Goal: Task Accomplishment & Management: Use online tool/utility

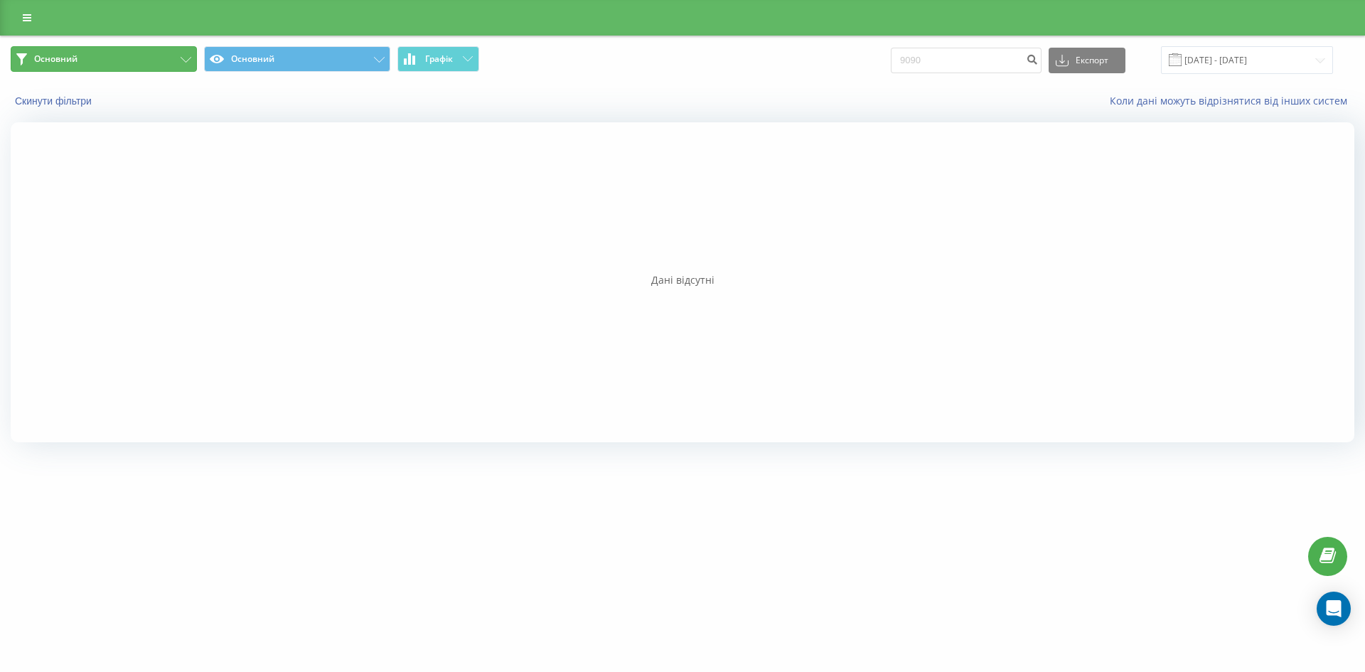
click at [85, 60] on button "Основний" at bounding box center [104, 59] width 186 height 26
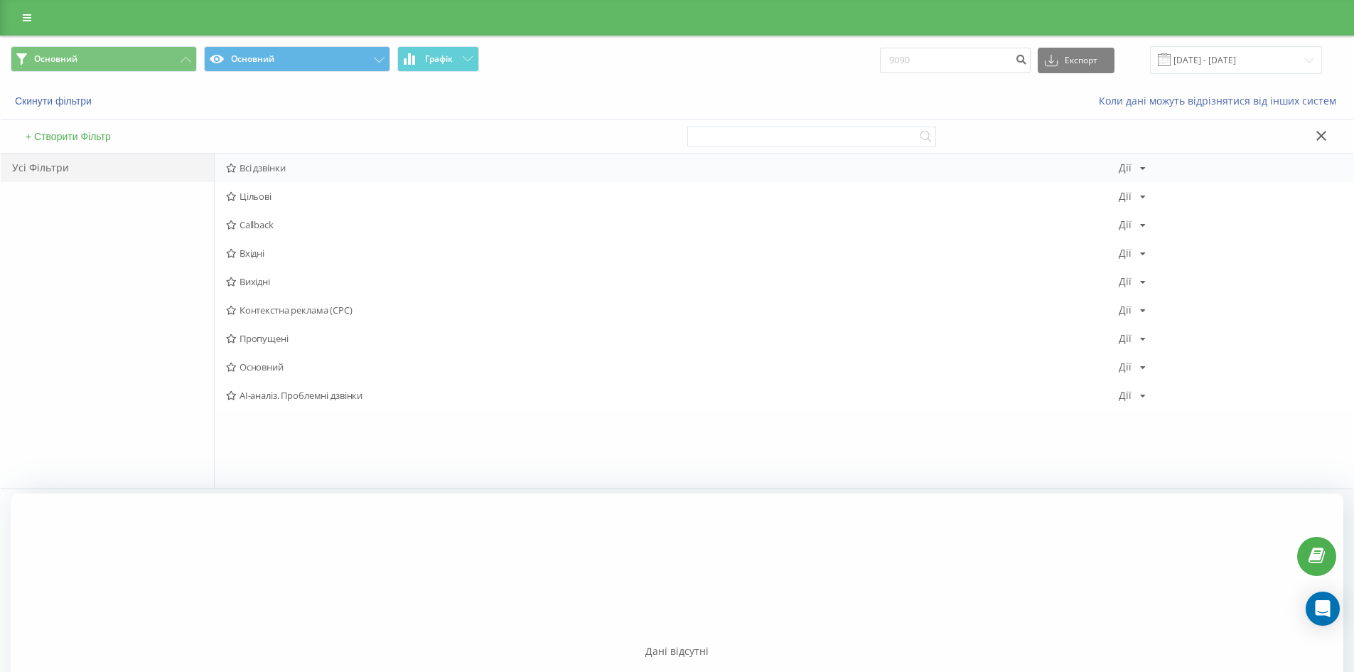
click at [263, 166] on span "Всі дзвінки" at bounding box center [672, 168] width 893 height 10
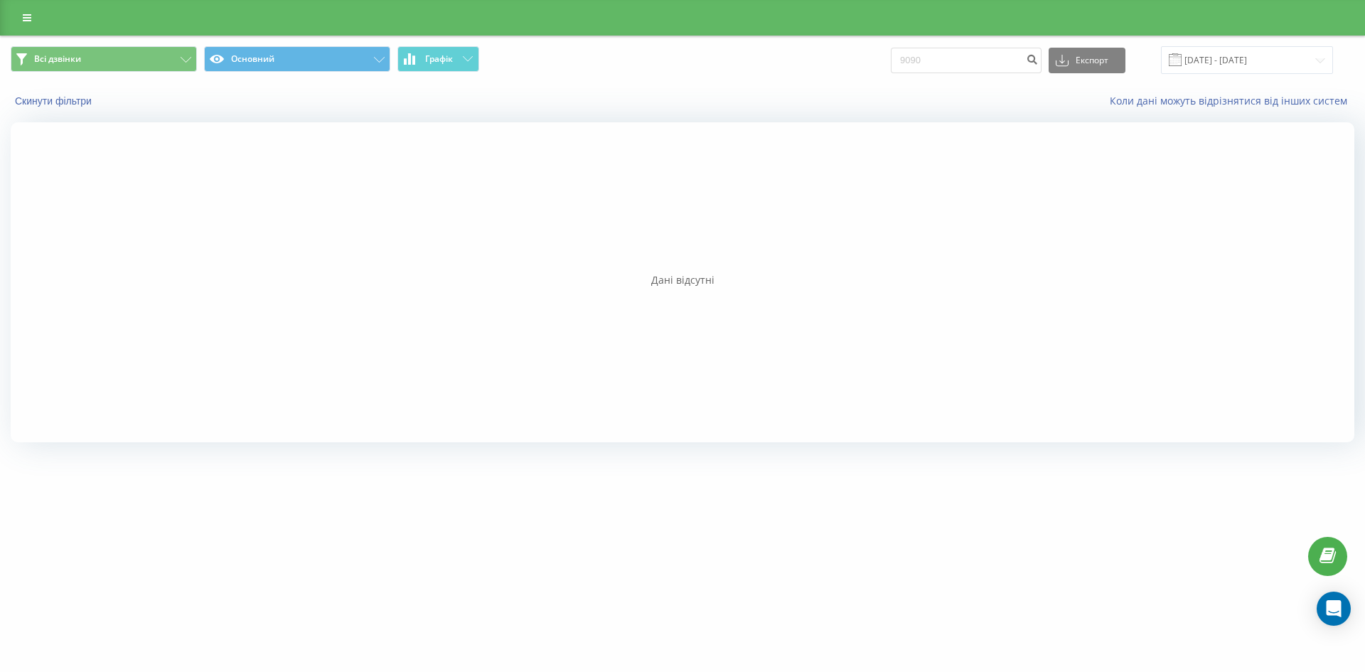
click at [34, 6] on div at bounding box center [682, 18] width 1365 height 36
click at [27, 14] on icon at bounding box center [27, 18] width 9 height 10
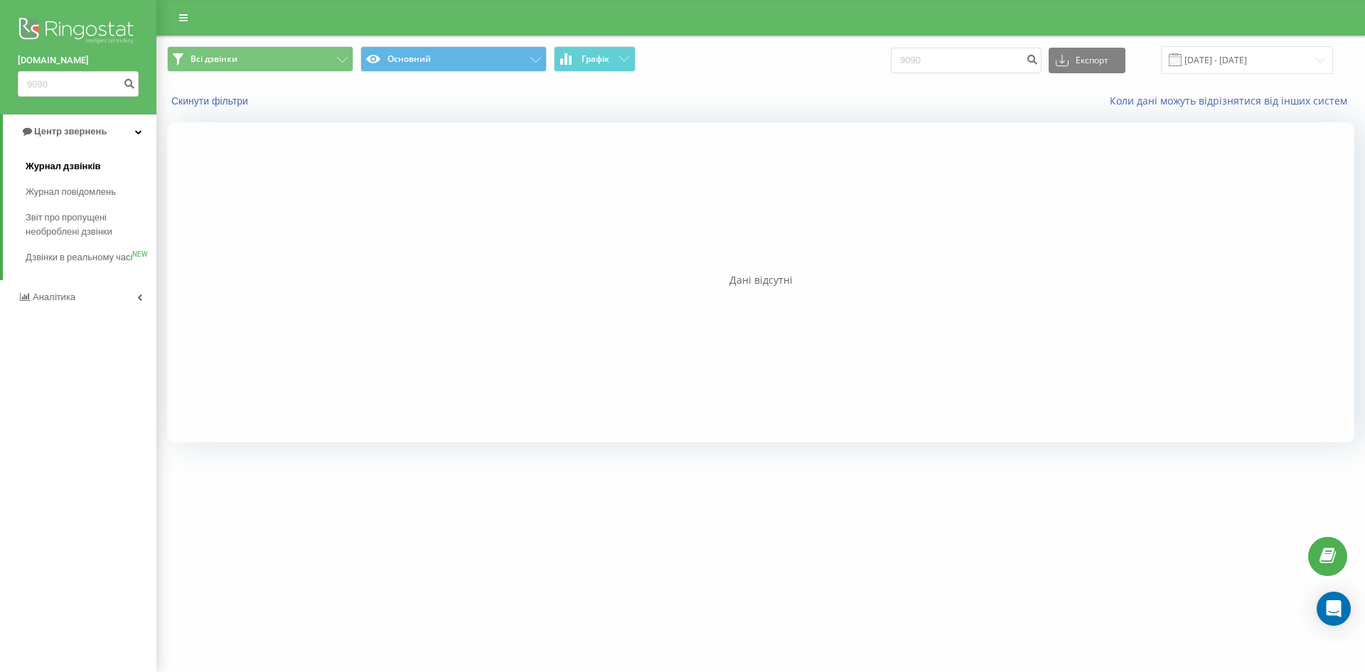
click at [92, 175] on link "Журнал дзвінків" at bounding box center [91, 167] width 131 height 26
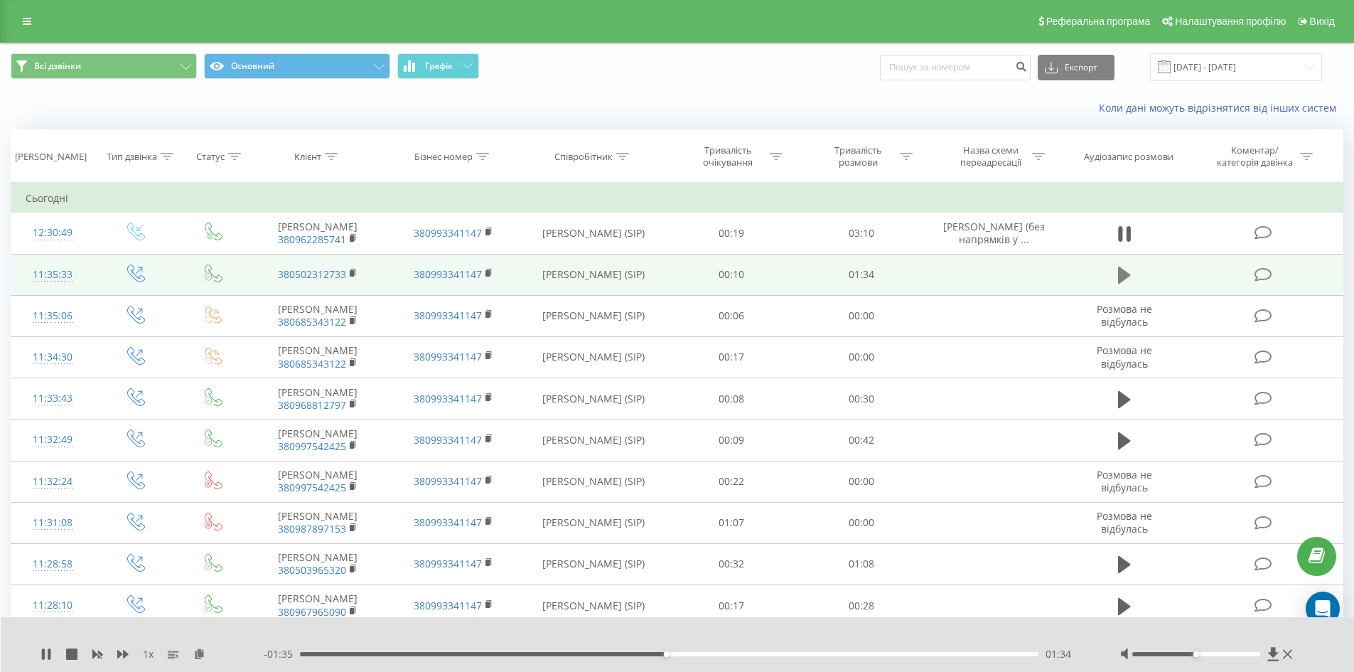
click at [1124, 279] on icon at bounding box center [1124, 275] width 13 height 20
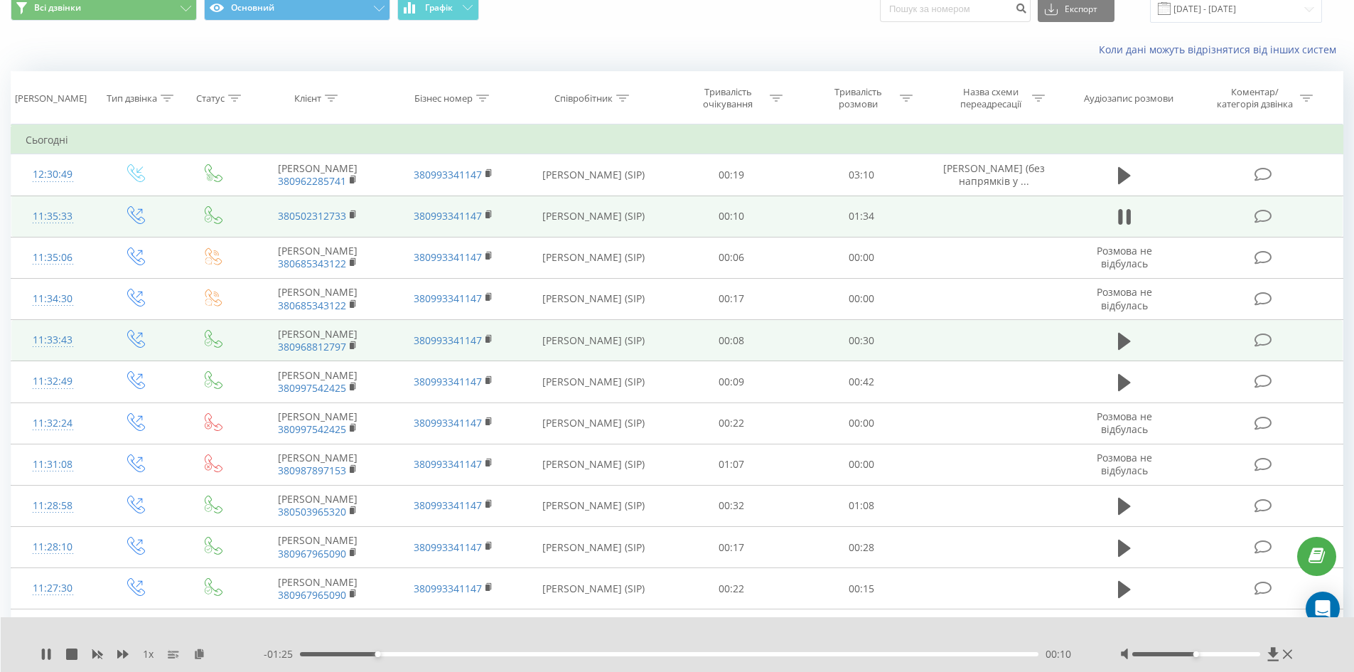
scroll to position [71, 0]
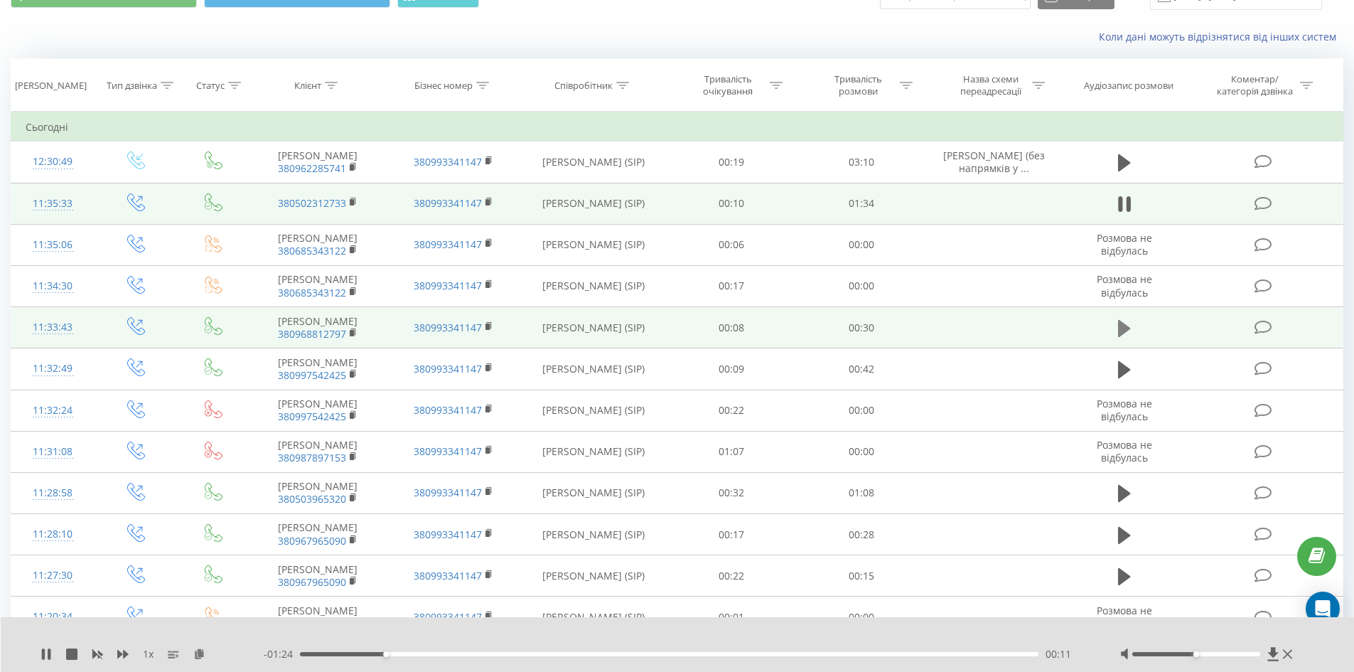
click at [1129, 338] on icon at bounding box center [1124, 328] width 13 height 20
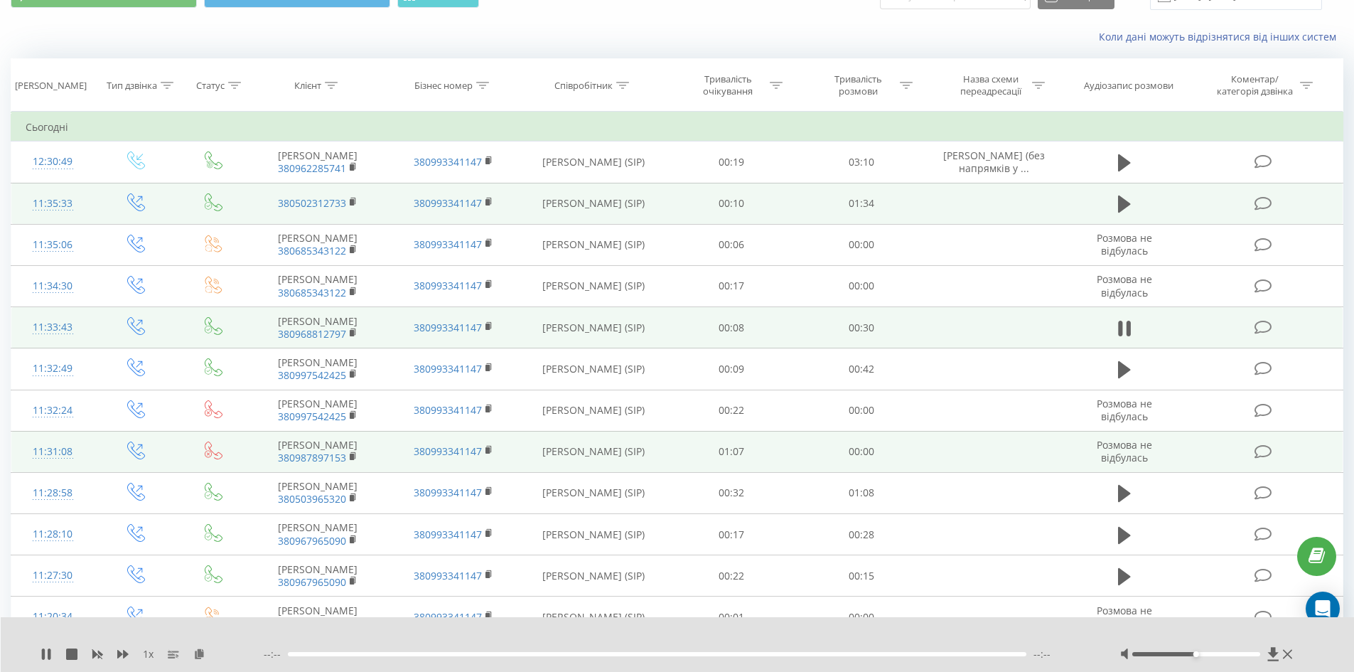
scroll to position [142, 0]
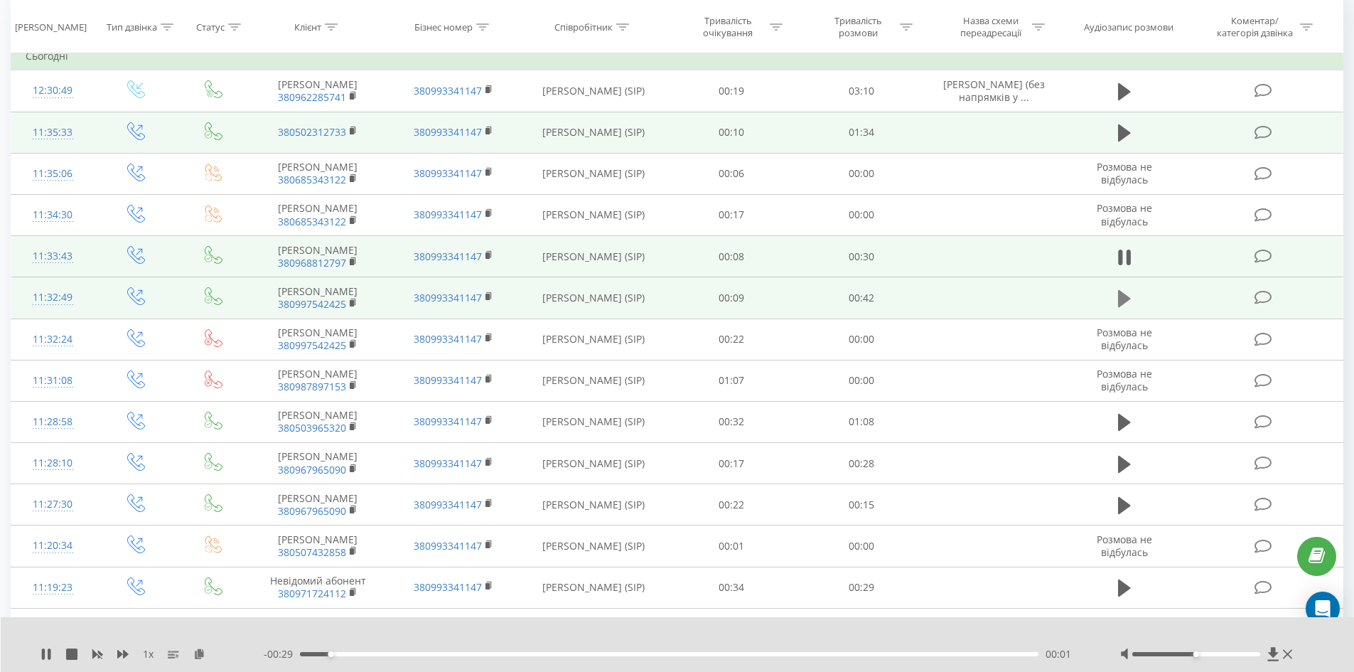
click at [1114, 309] on button at bounding box center [1124, 298] width 21 height 21
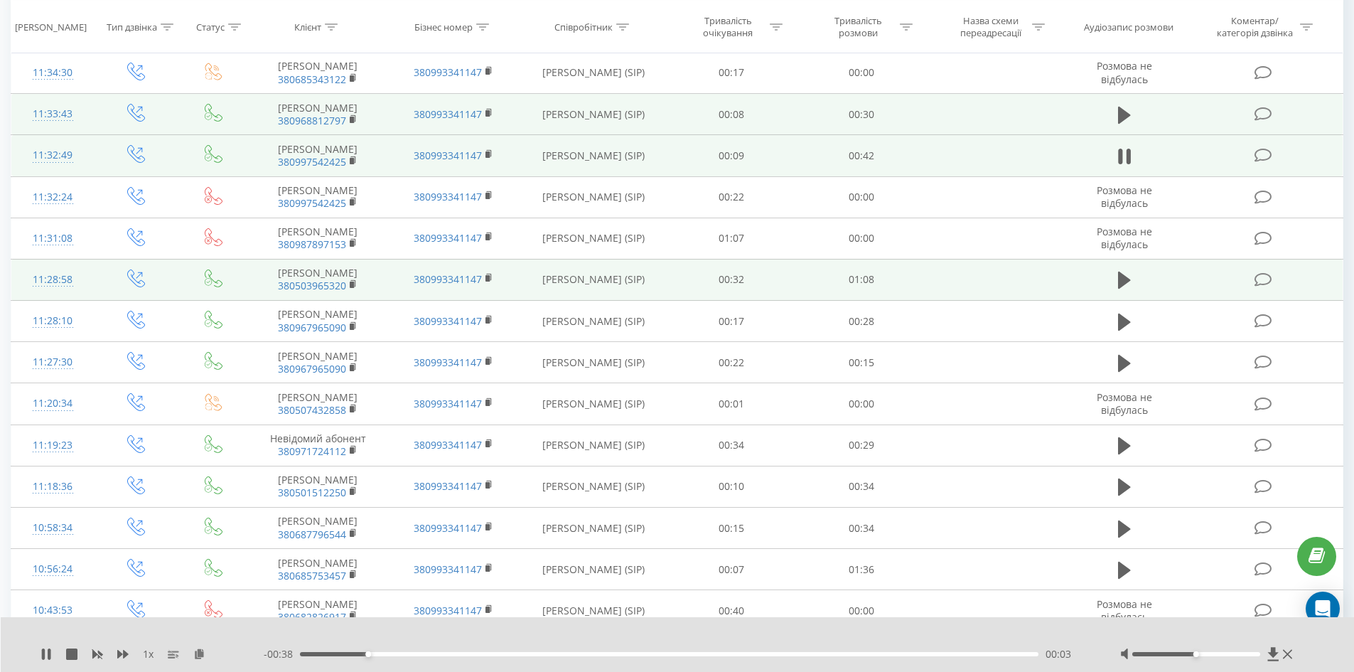
scroll to position [213, 0]
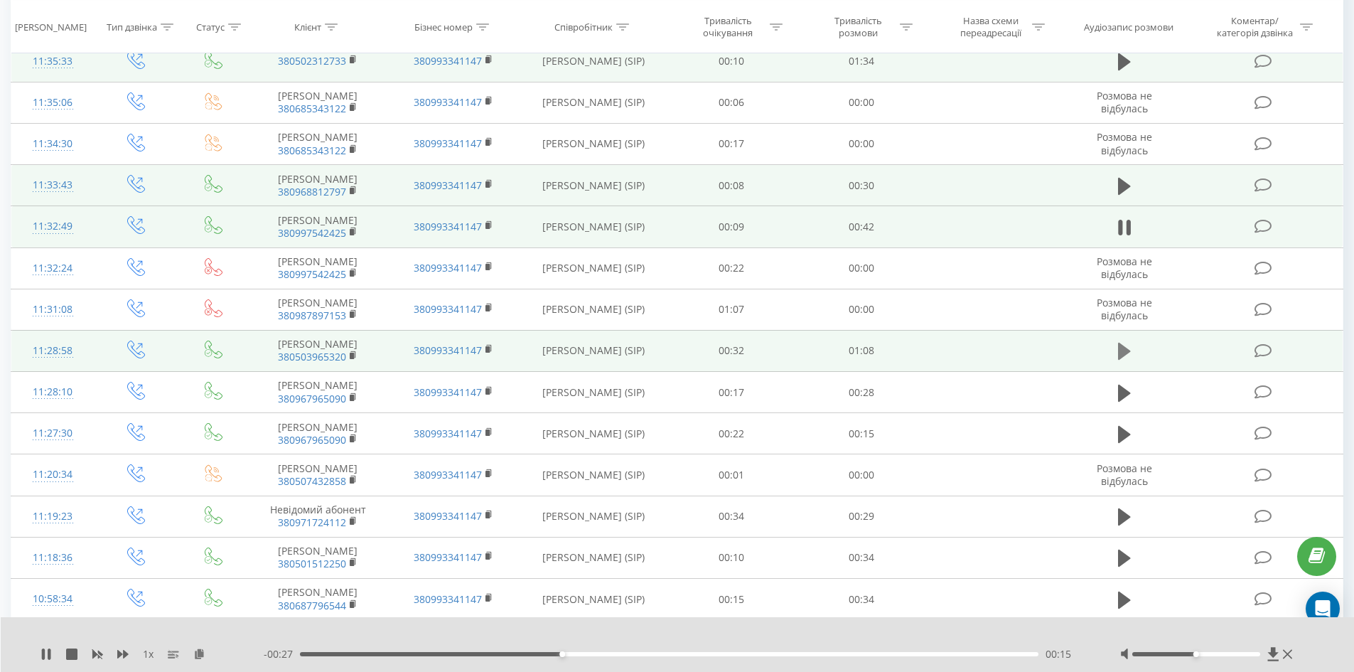
click at [1125, 360] on icon at bounding box center [1124, 351] width 13 height 17
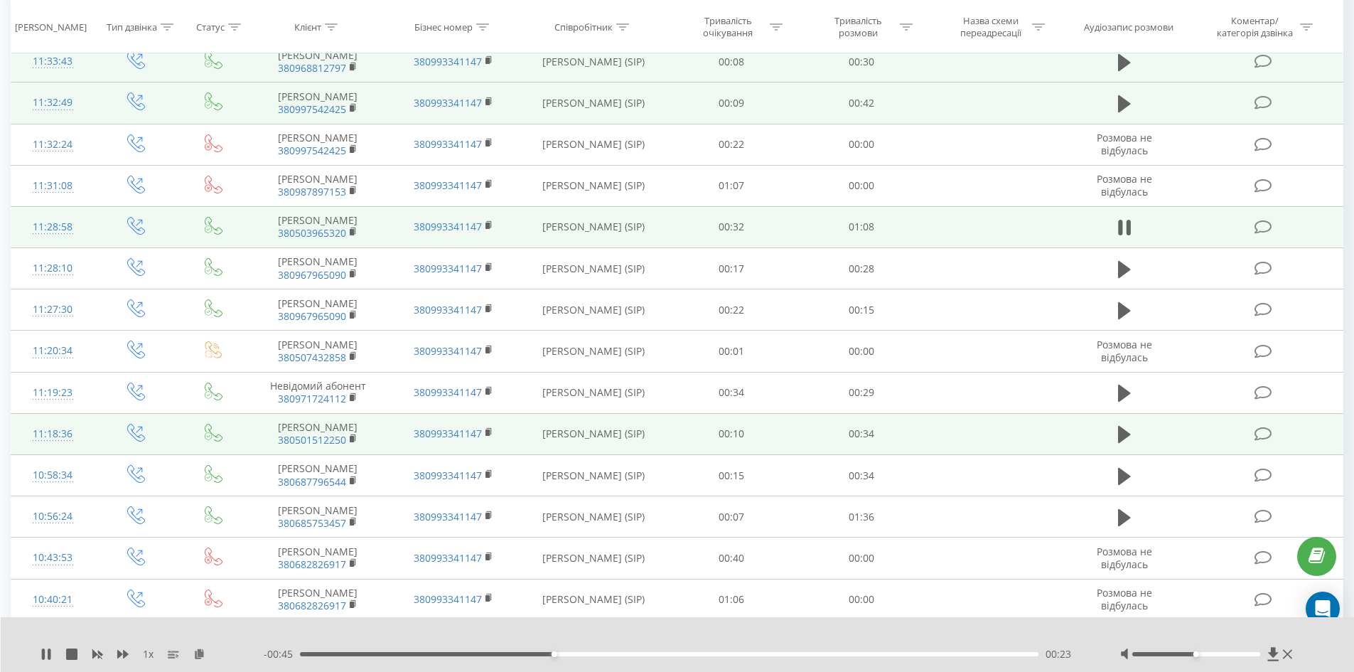
scroll to position [355, 0]
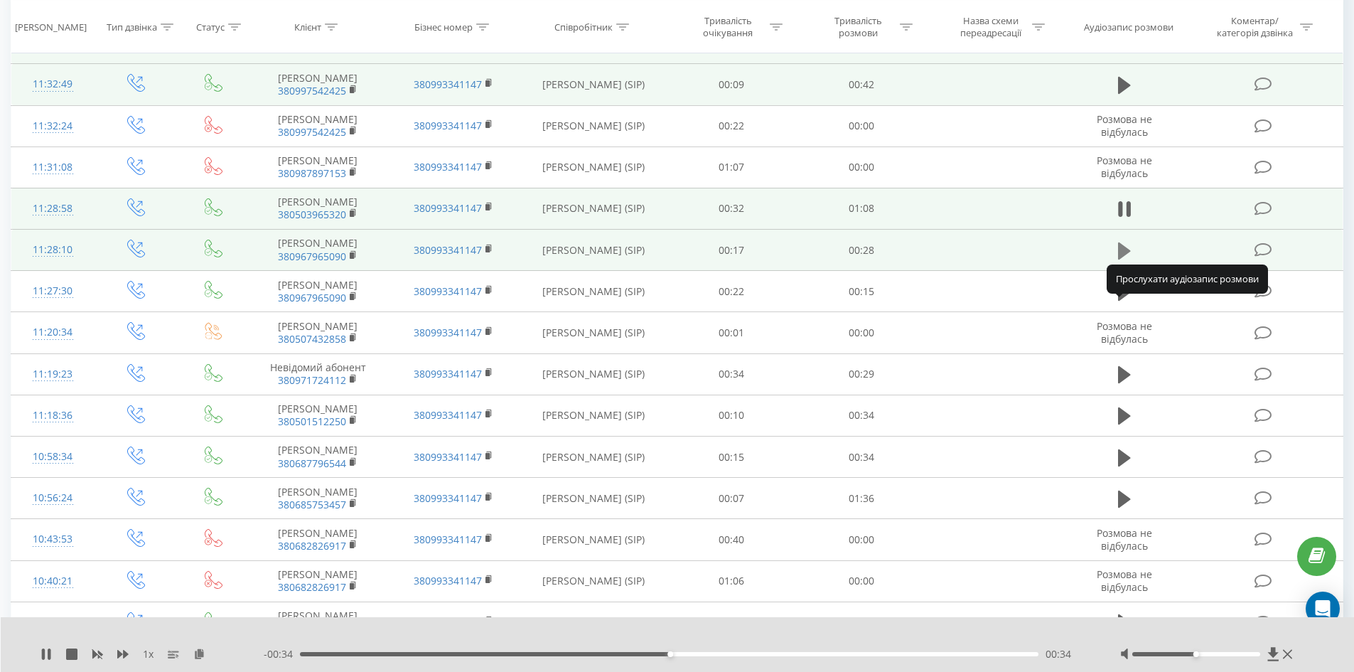
click at [1128, 261] on icon at bounding box center [1124, 251] width 13 height 20
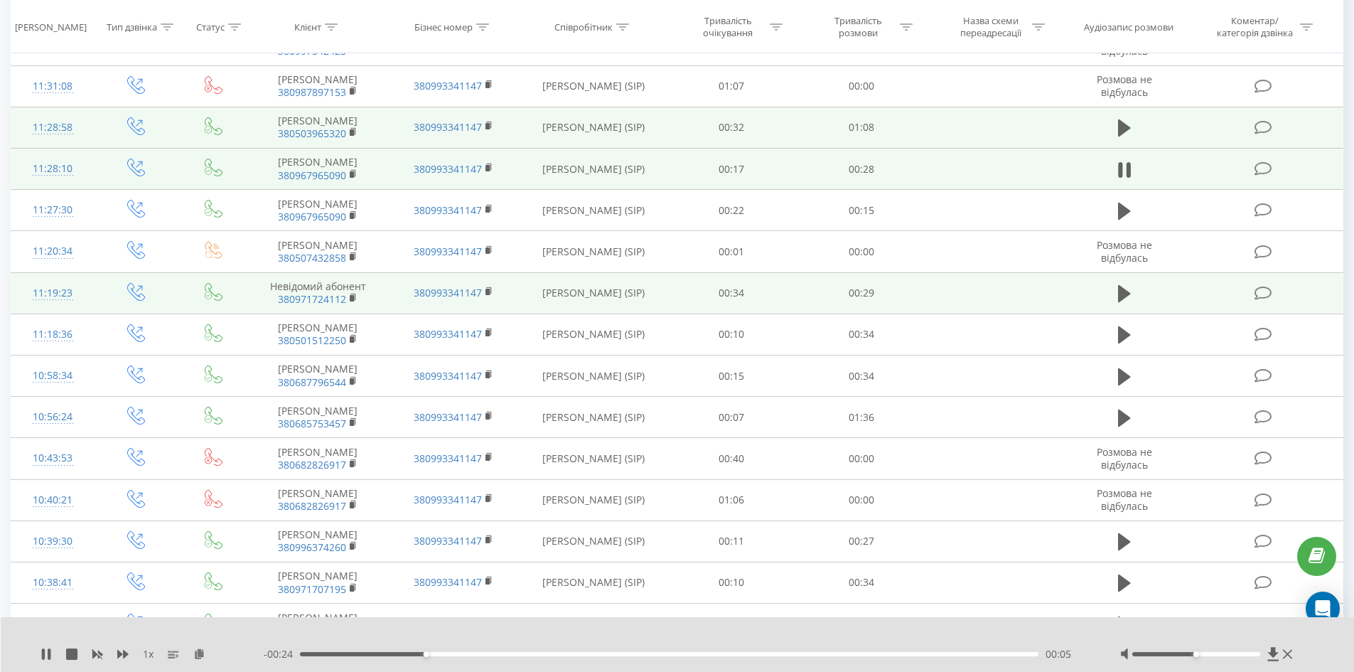
scroll to position [498, 0]
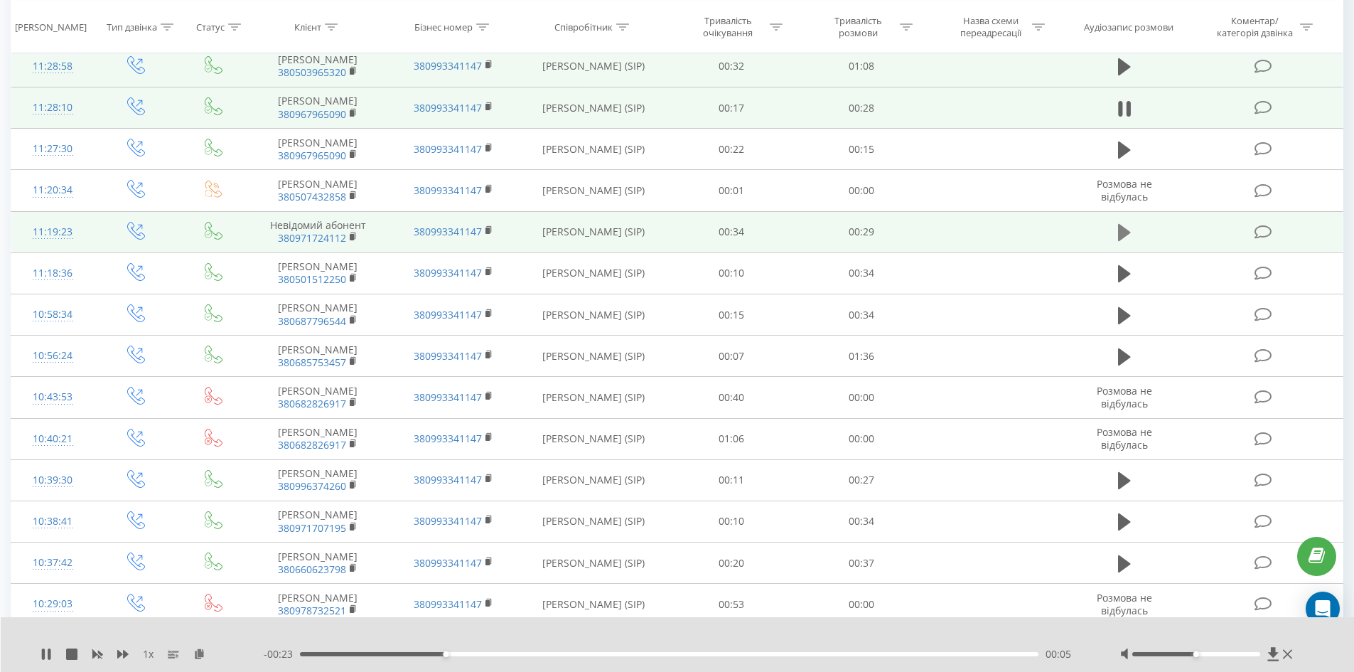
click at [1128, 242] on icon at bounding box center [1124, 233] width 13 height 20
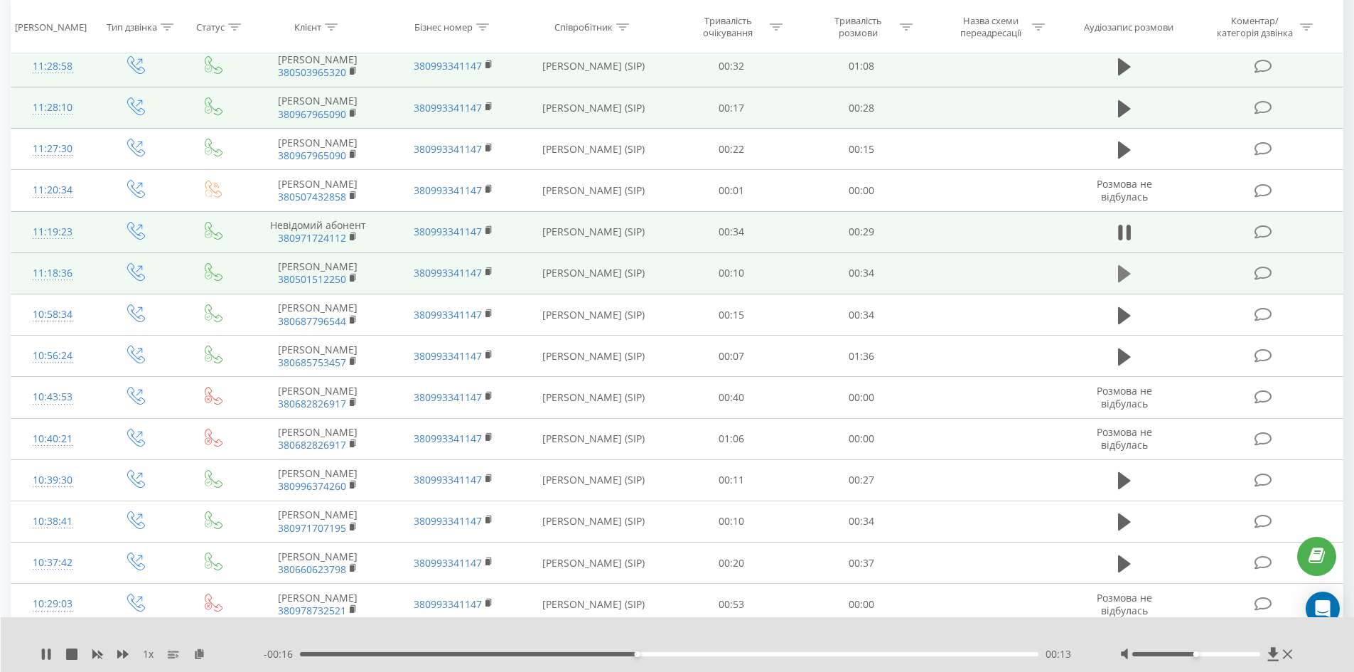
click at [1115, 284] on button at bounding box center [1124, 273] width 21 height 21
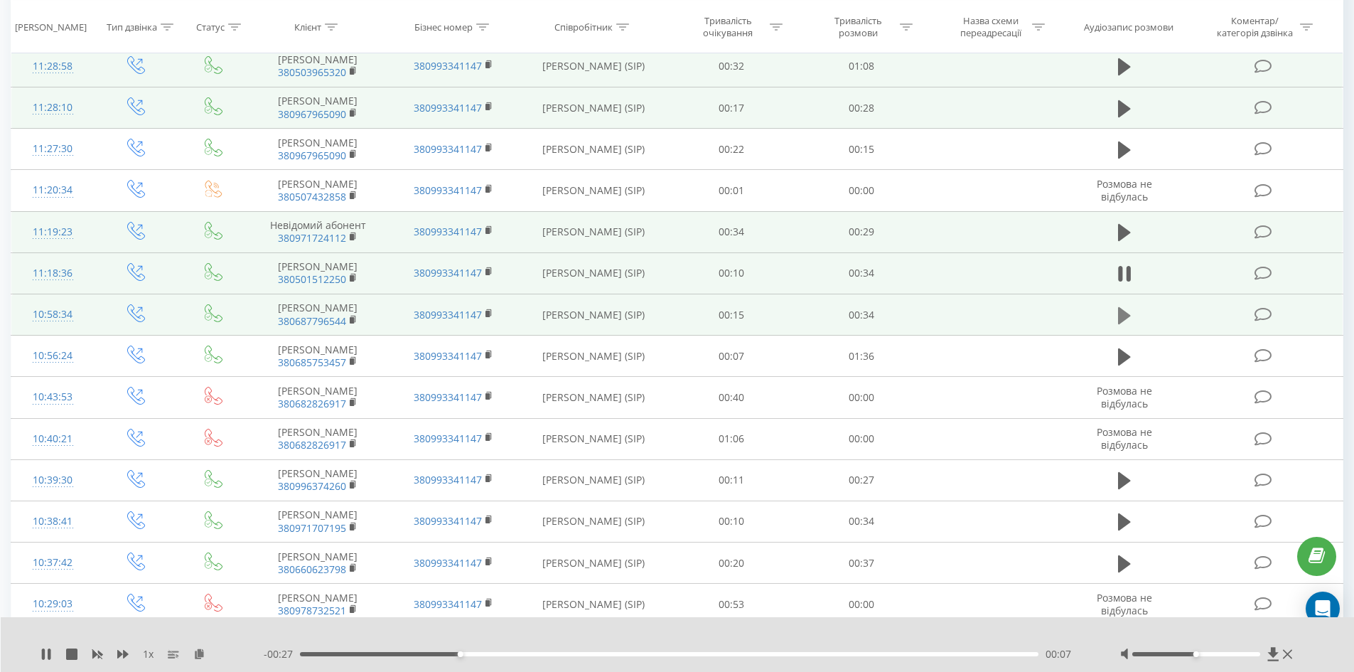
click at [1123, 323] on icon at bounding box center [1124, 314] width 13 height 17
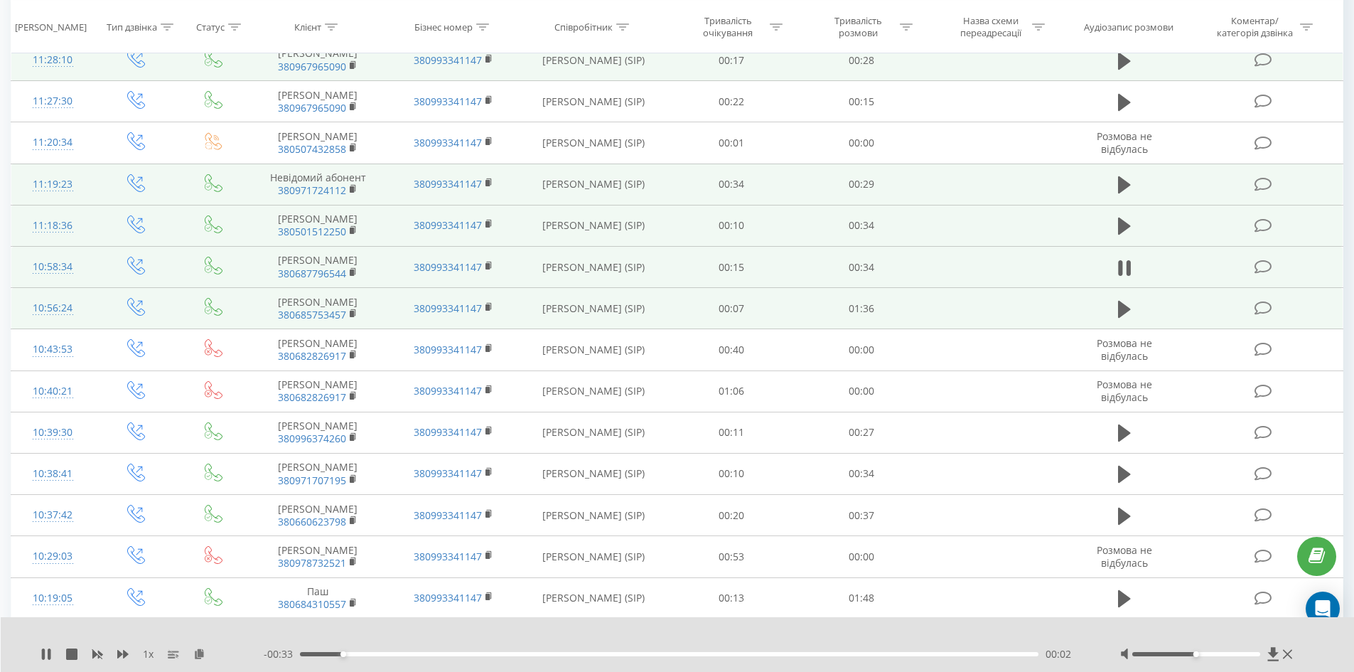
scroll to position [569, 0]
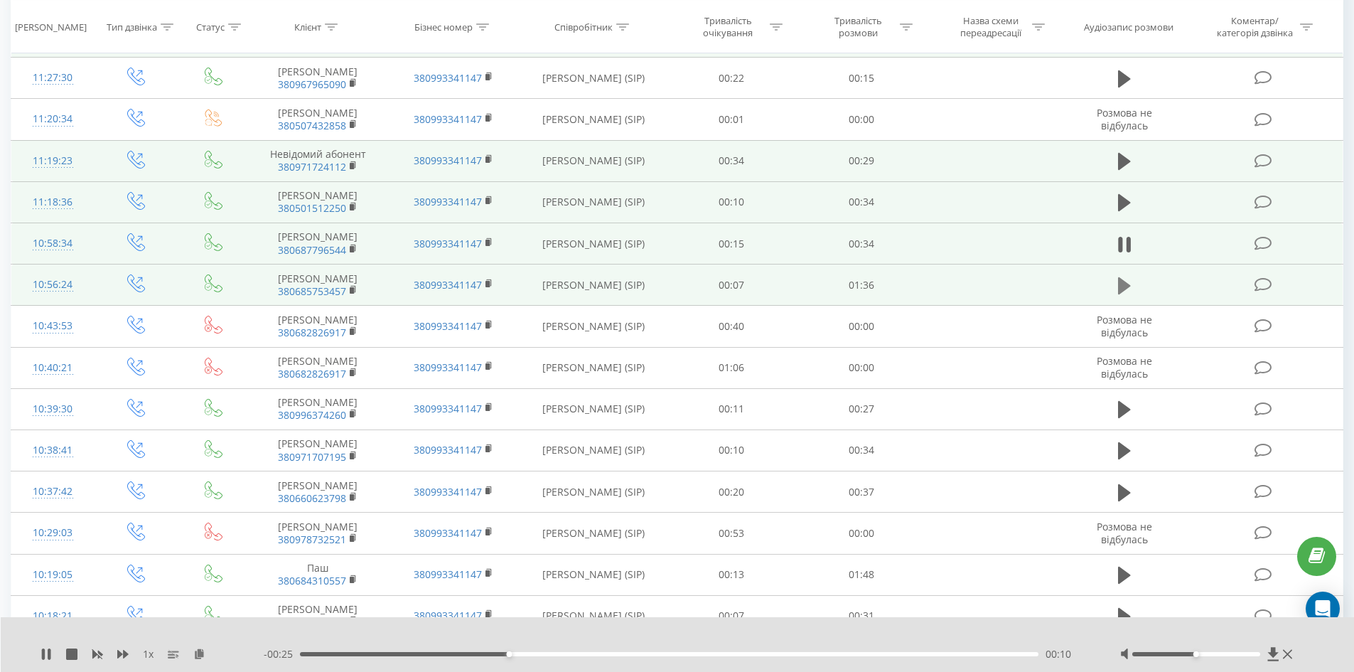
click at [1119, 294] on icon at bounding box center [1124, 285] width 13 height 17
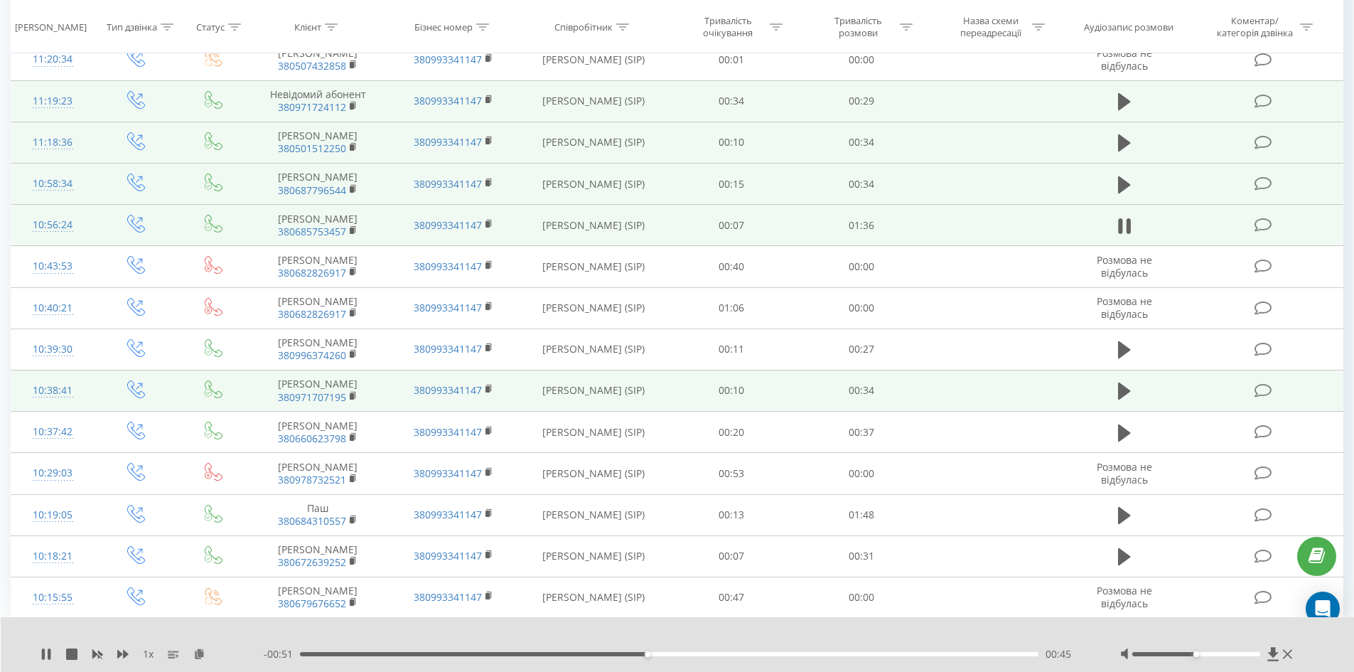
scroll to position [711, 0]
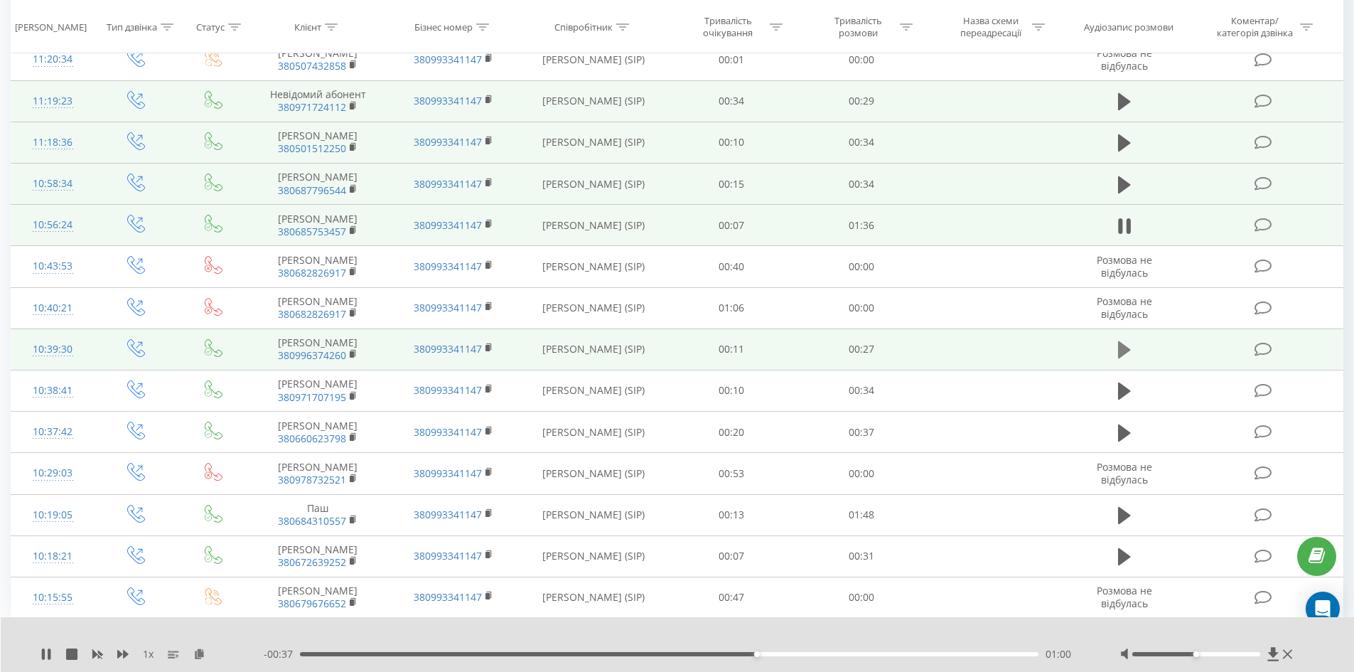
click at [1123, 358] on icon at bounding box center [1124, 349] width 13 height 17
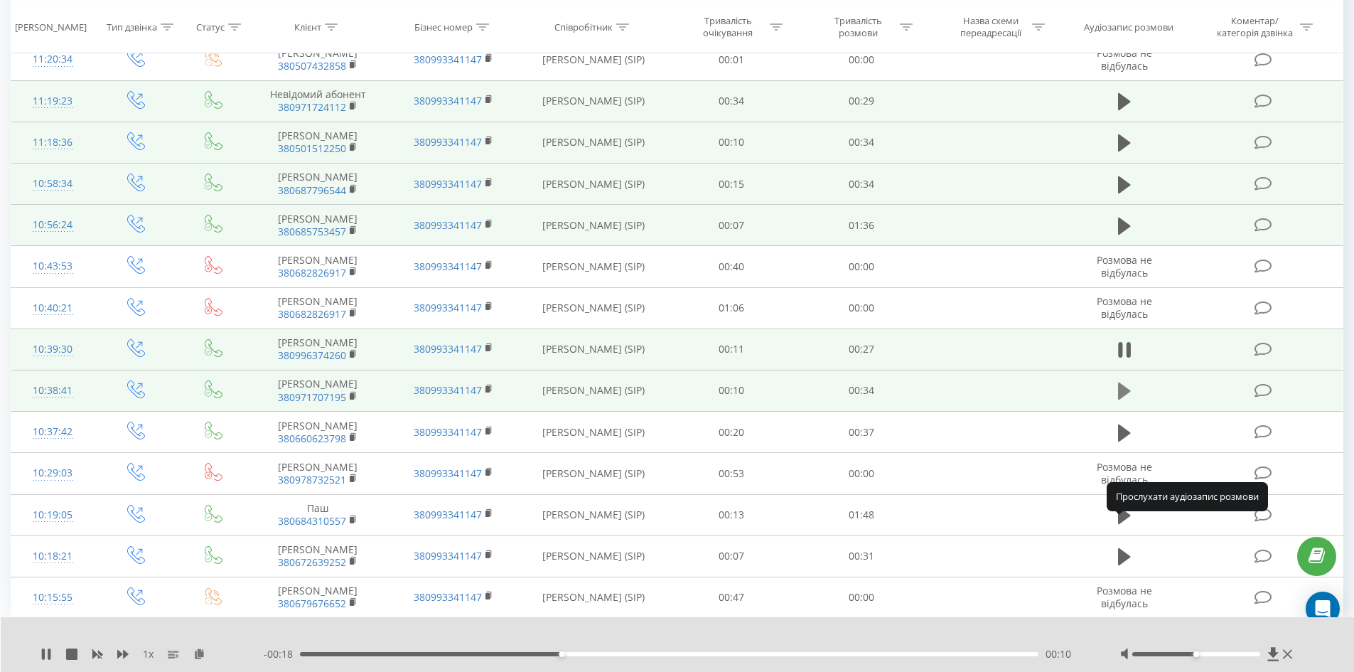
click at [1115, 402] on button at bounding box center [1124, 390] width 21 height 21
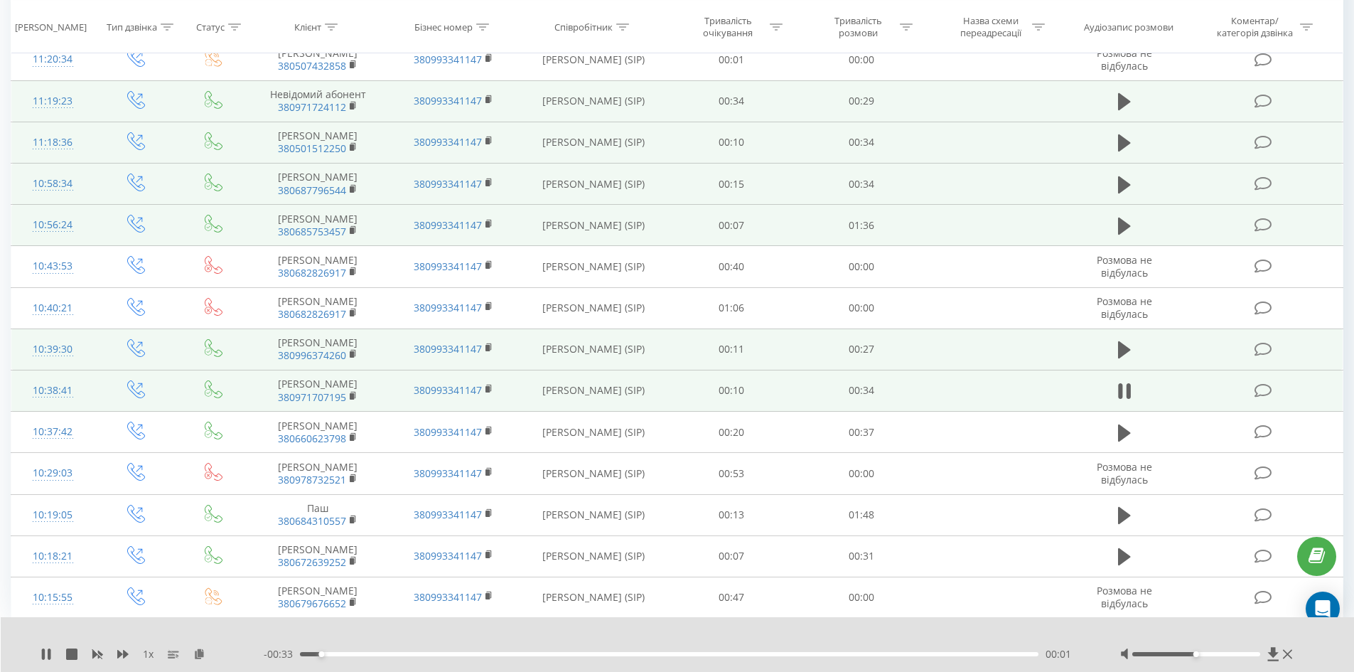
scroll to position [781, 0]
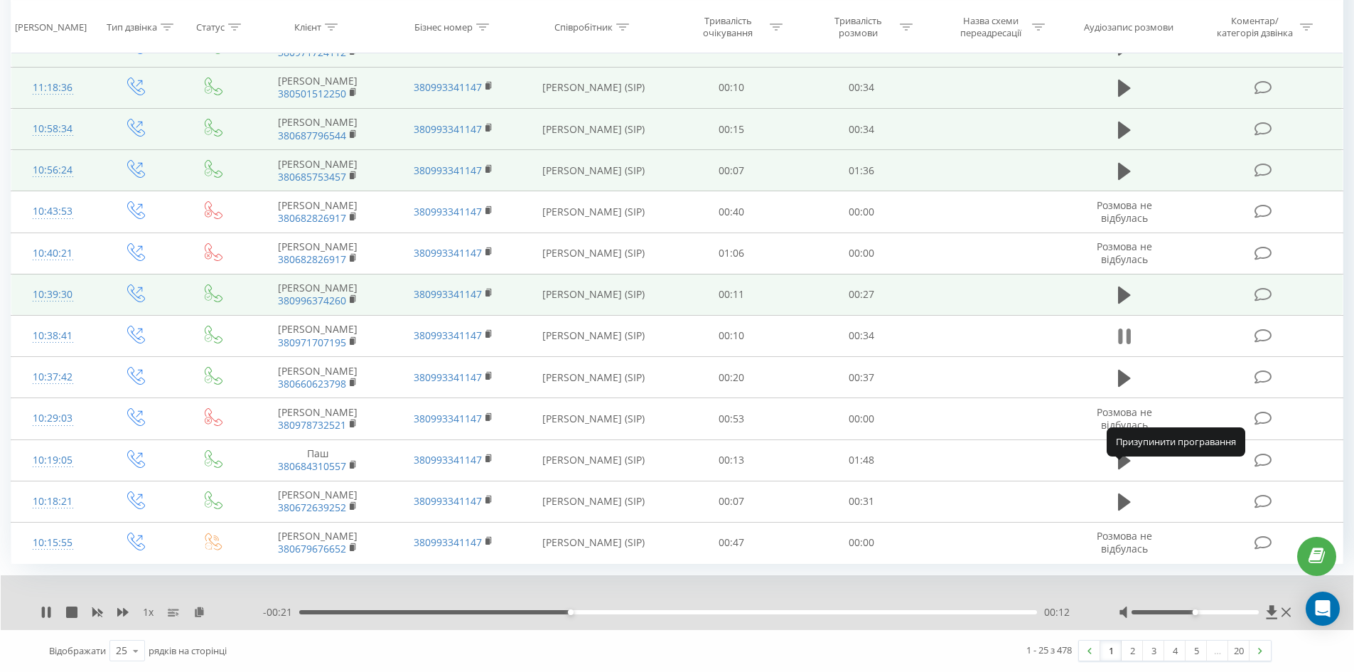
click at [1123, 346] on icon at bounding box center [1124, 336] width 13 height 20
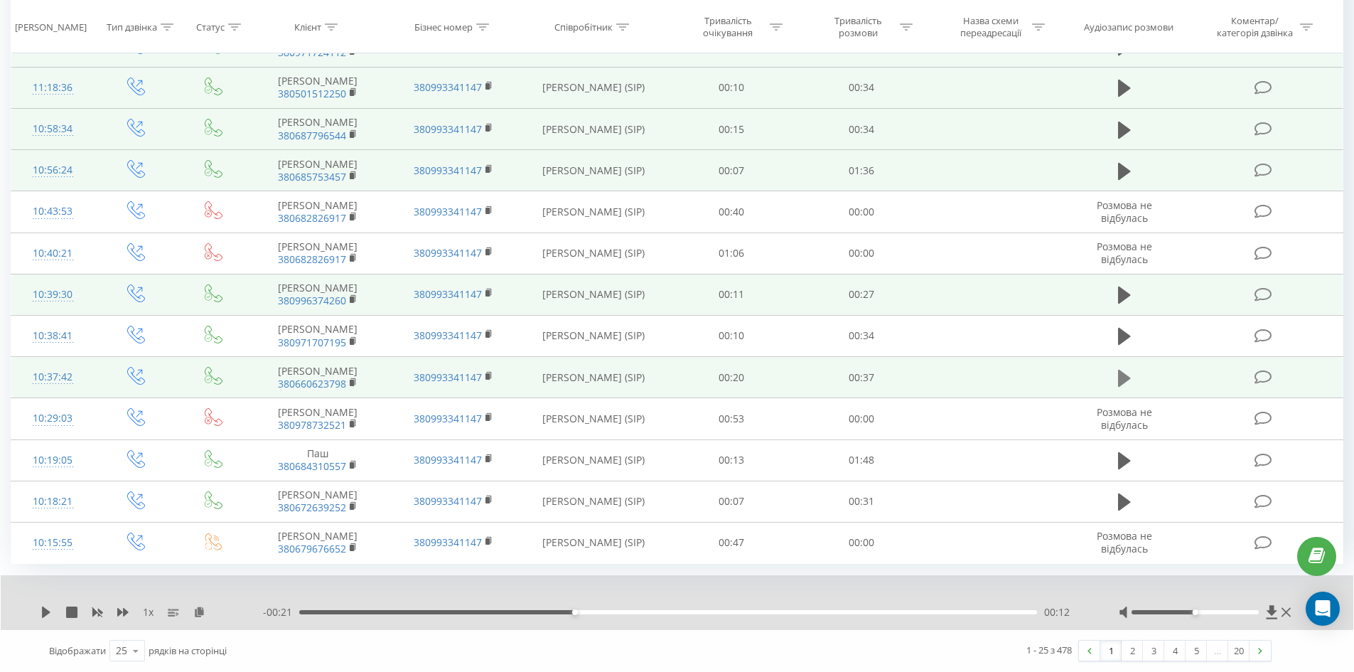
click at [1125, 388] on icon at bounding box center [1124, 378] width 13 height 20
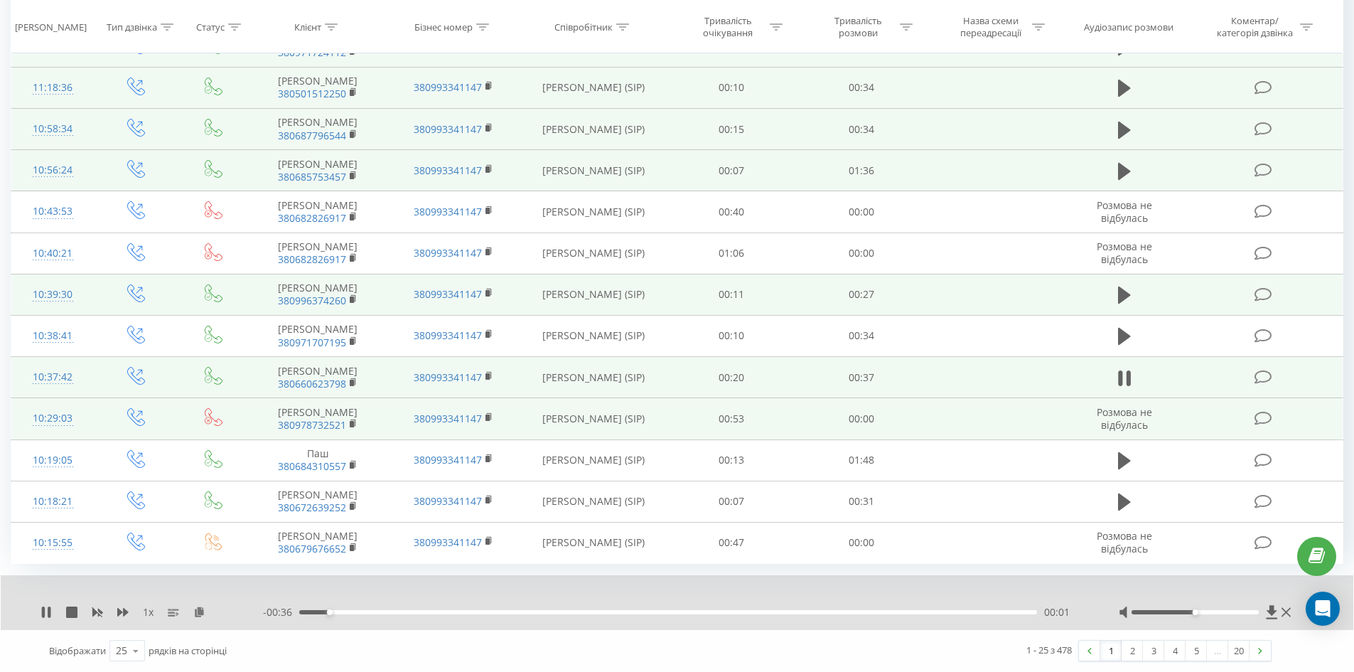
scroll to position [836, 0]
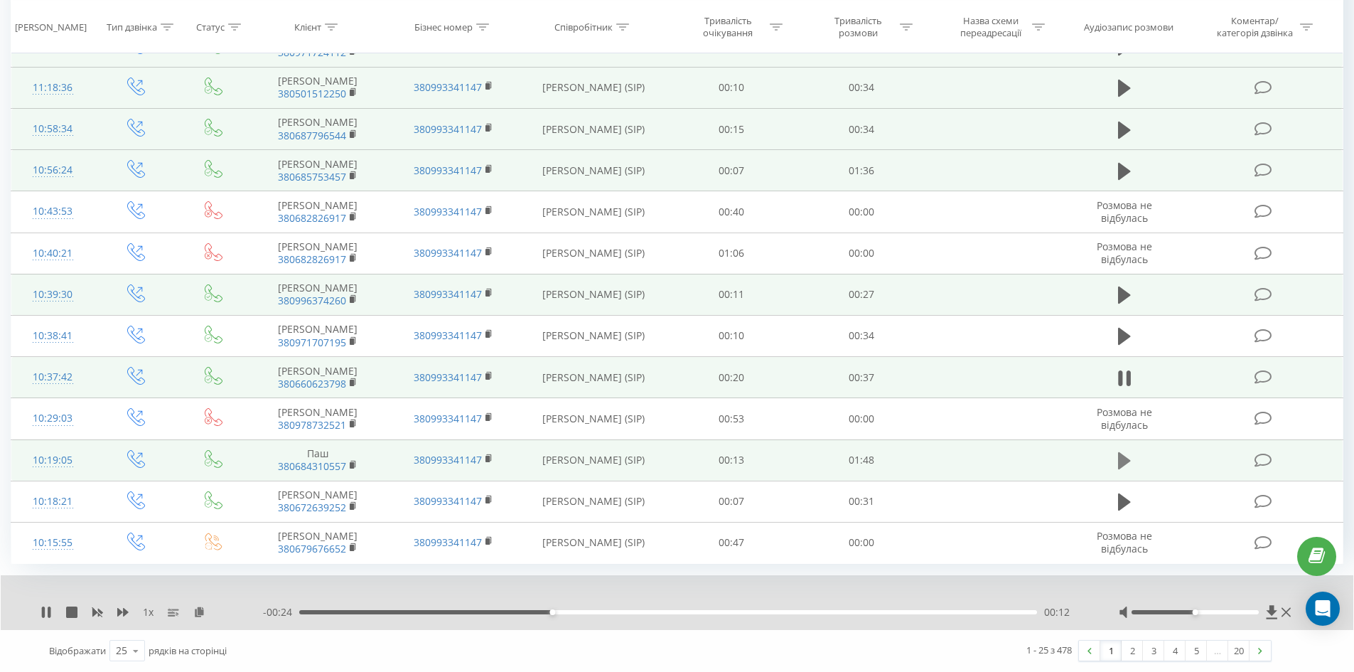
click at [1116, 457] on button at bounding box center [1124, 460] width 21 height 21
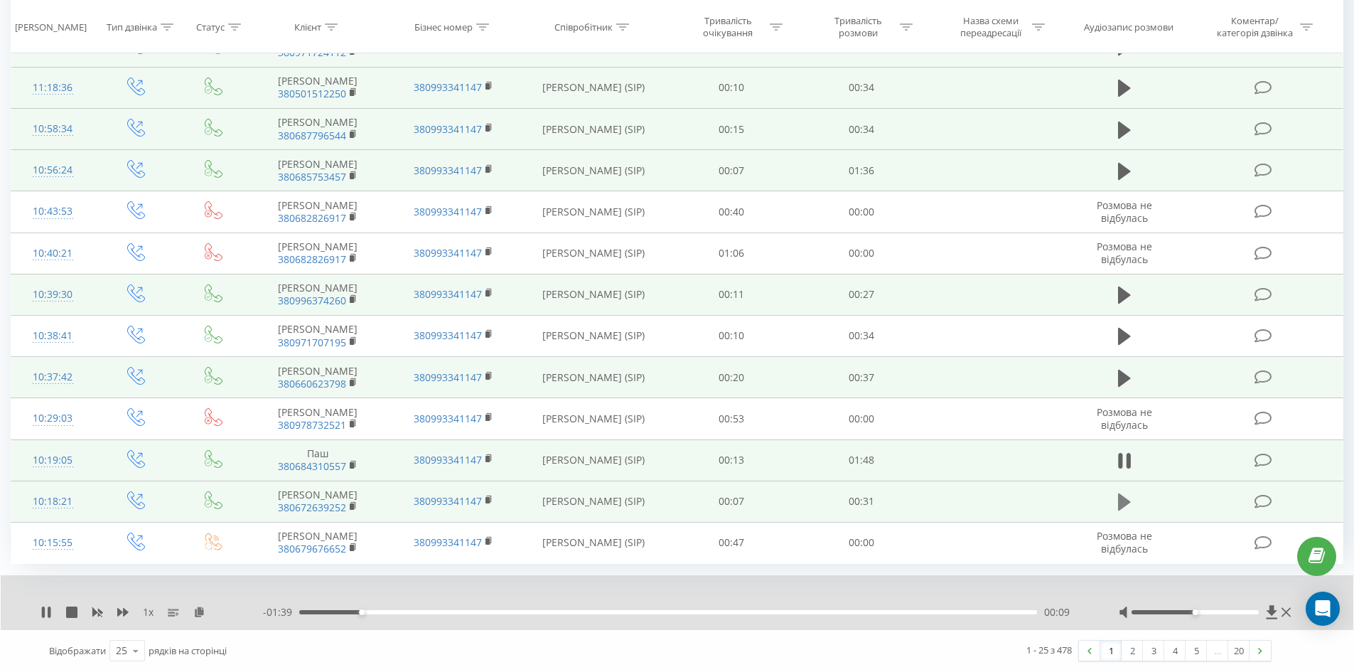
click at [1126, 503] on icon at bounding box center [1124, 501] width 13 height 17
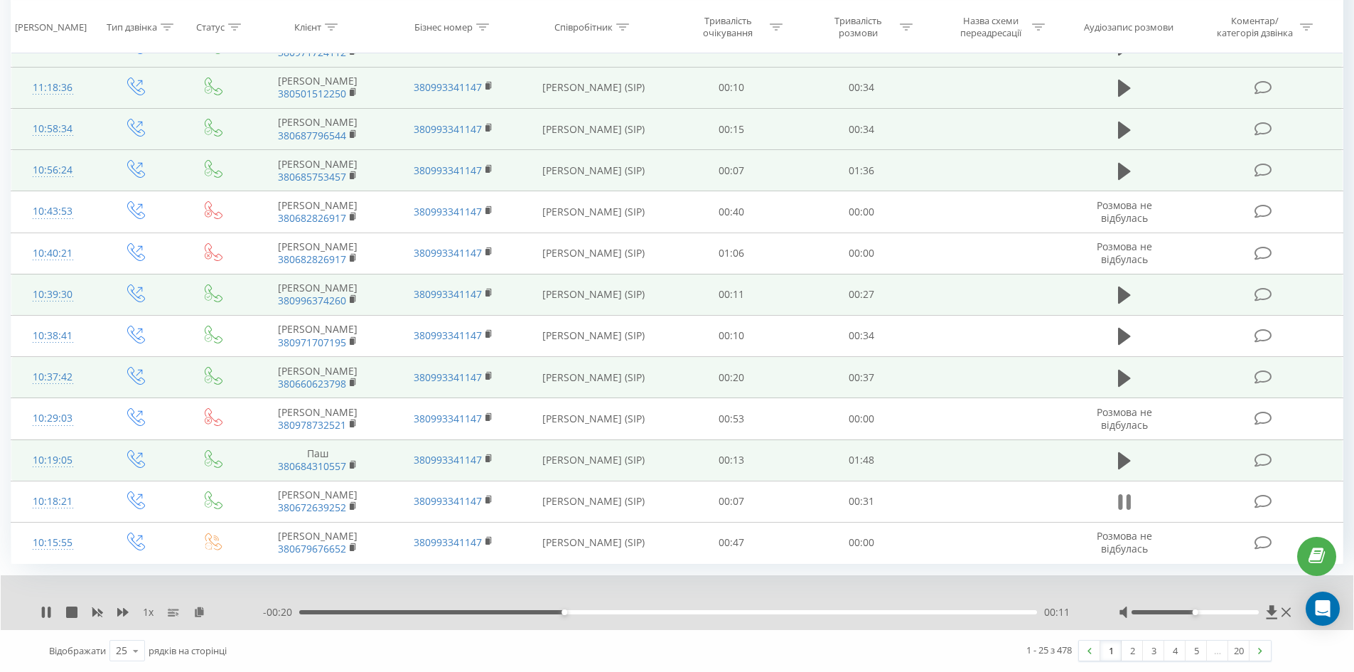
click at [1130, 503] on icon at bounding box center [1128, 502] width 4 height 16
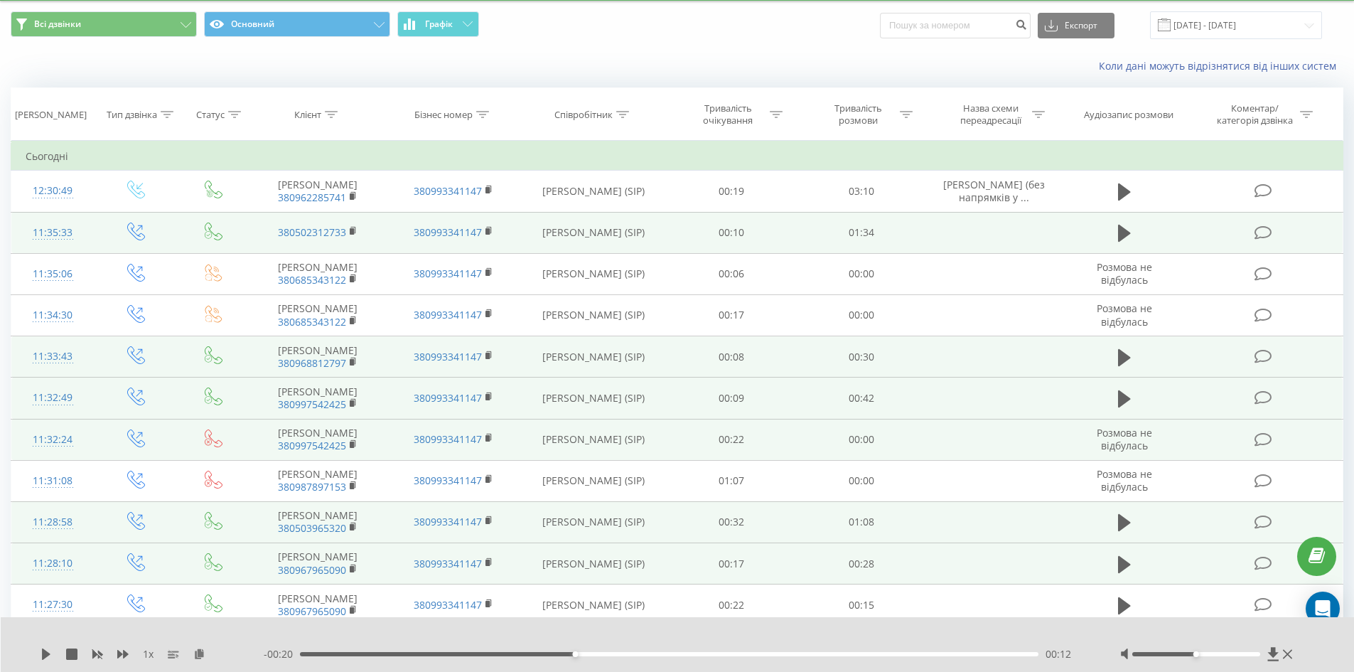
scroll to position [0, 0]
